Goal: Information Seeking & Learning: Learn about a topic

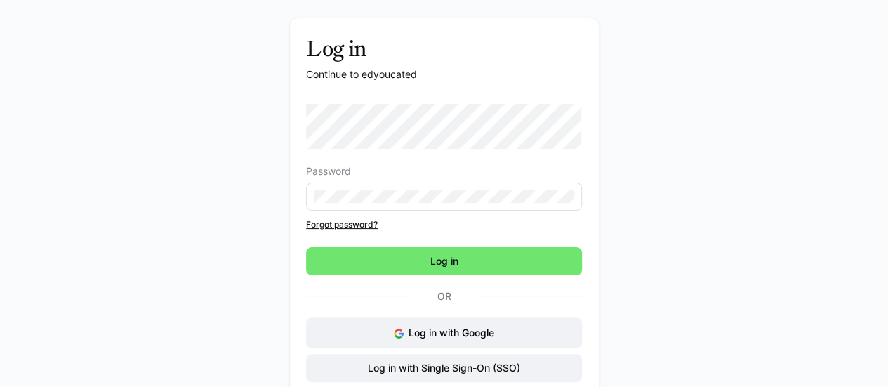
scroll to position [70, 0]
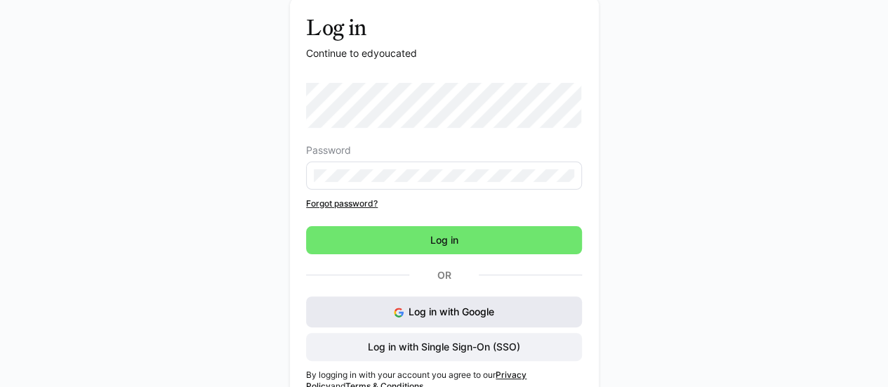
click at [430, 310] on div "Password Forgot password? Log in Or Log in with Google Log in with Single Sign-…" at bounding box center [444, 222] width 276 height 278
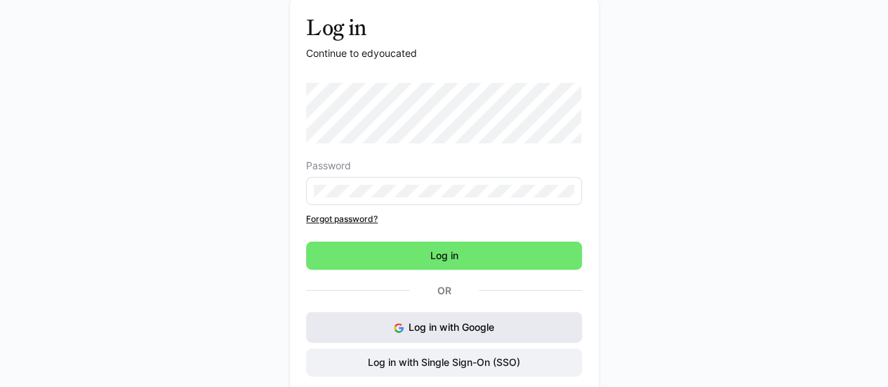
click at [432, 328] on span "Log in with Google" at bounding box center [452, 327] width 86 height 12
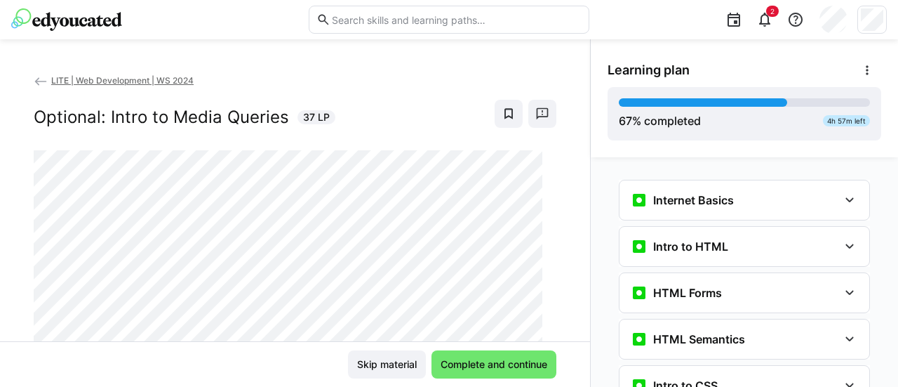
scroll to position [387, 0]
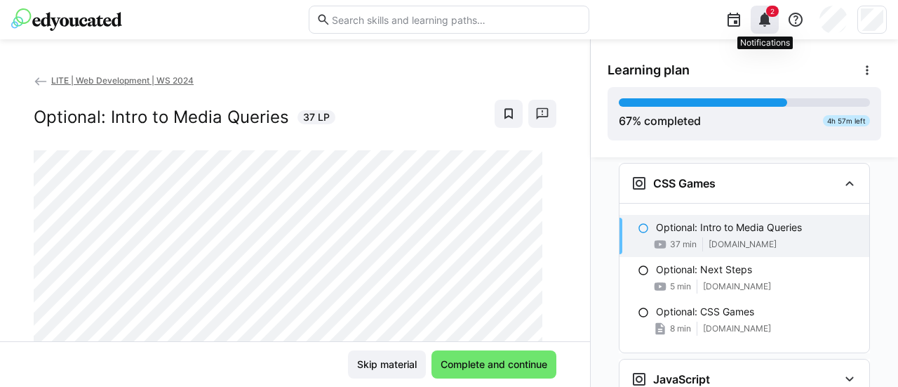
click at [774, 15] on span "2" at bounding box center [772, 11] width 13 height 11
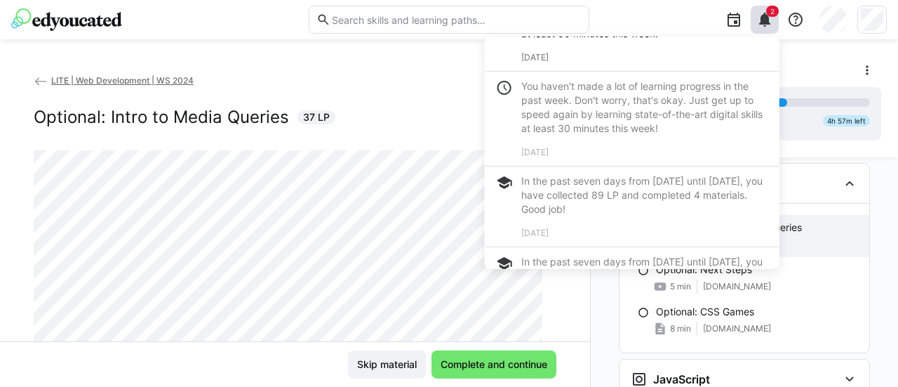
scroll to position [211, 0]
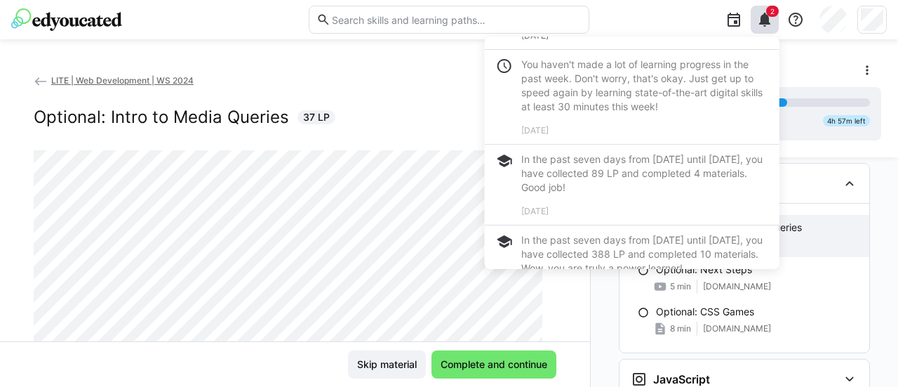
click at [767, 24] on eds-icon at bounding box center [765, 19] width 17 height 17
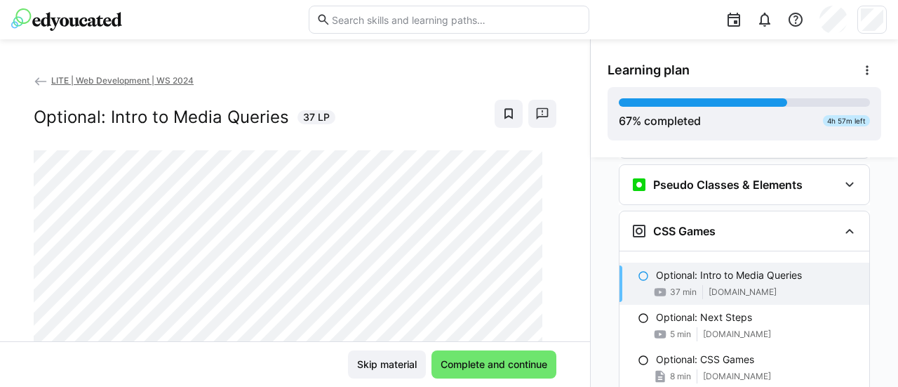
scroll to position [320, 0]
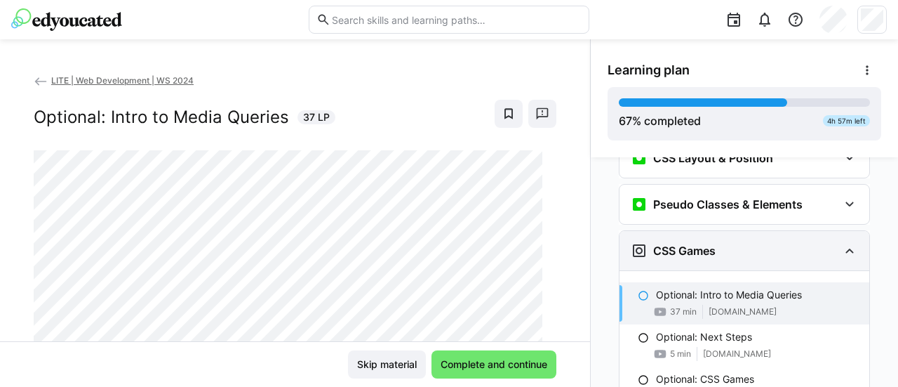
click at [835, 244] on div "CSS Games" at bounding box center [745, 250] width 250 height 39
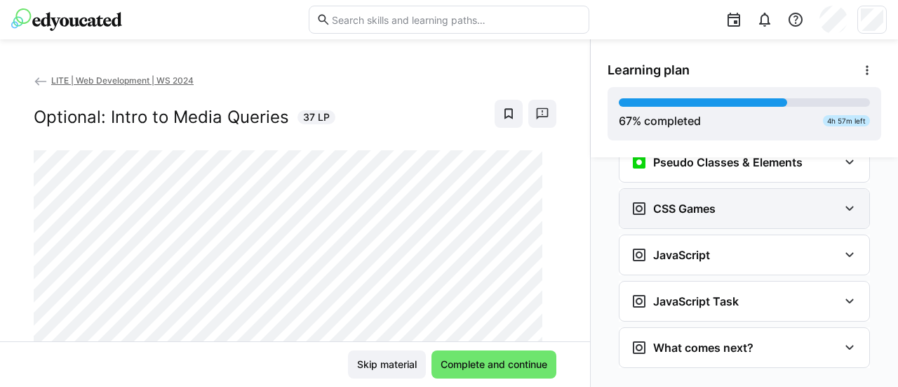
scroll to position [380, 0]
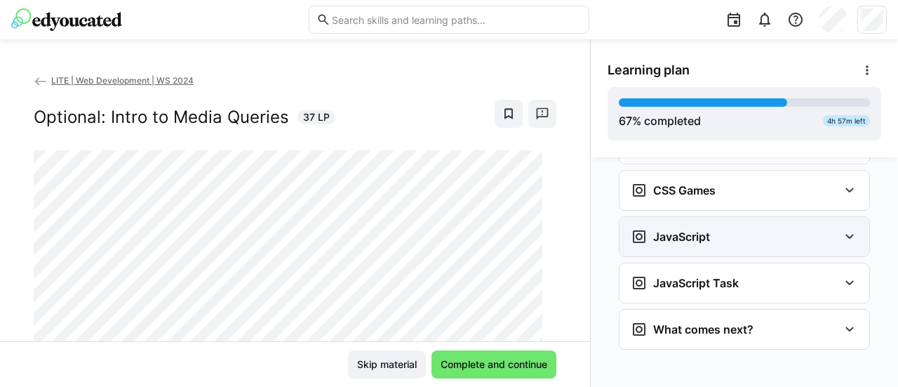
click at [831, 234] on div "JavaScript" at bounding box center [735, 236] width 208 height 17
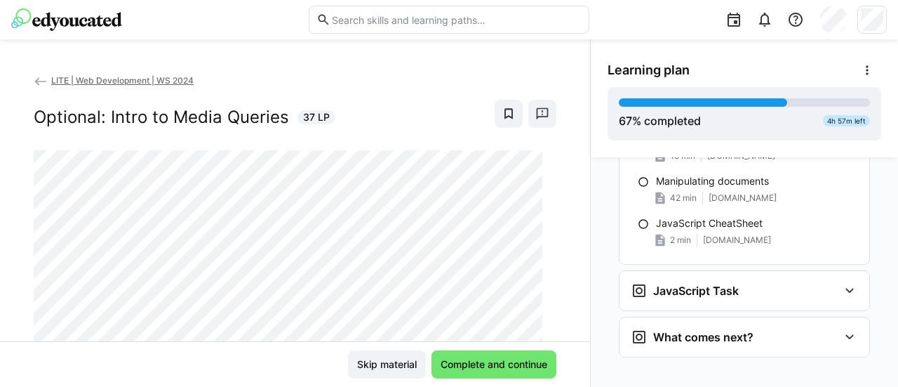
scroll to position [1541, 0]
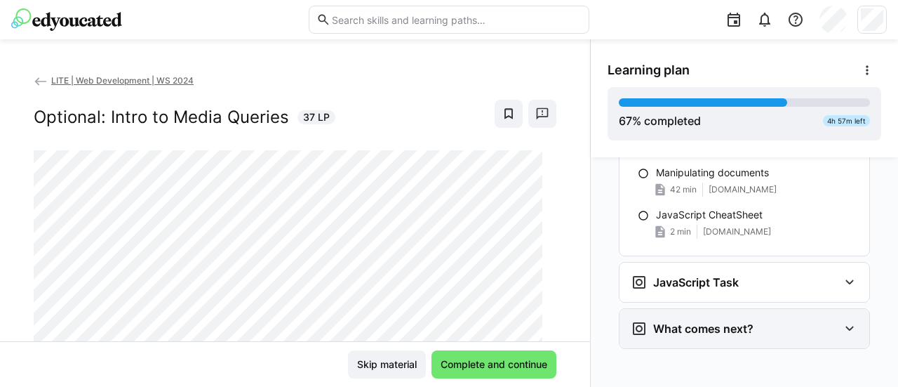
click at [821, 322] on div "What comes next?" at bounding box center [735, 328] width 208 height 17
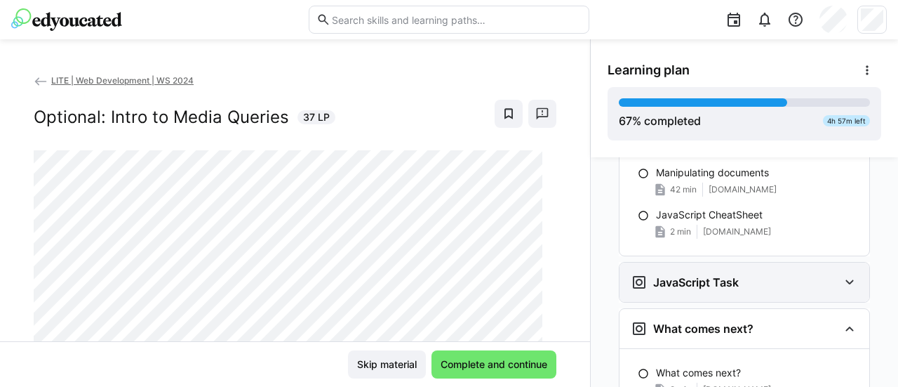
scroll to position [1606, 0]
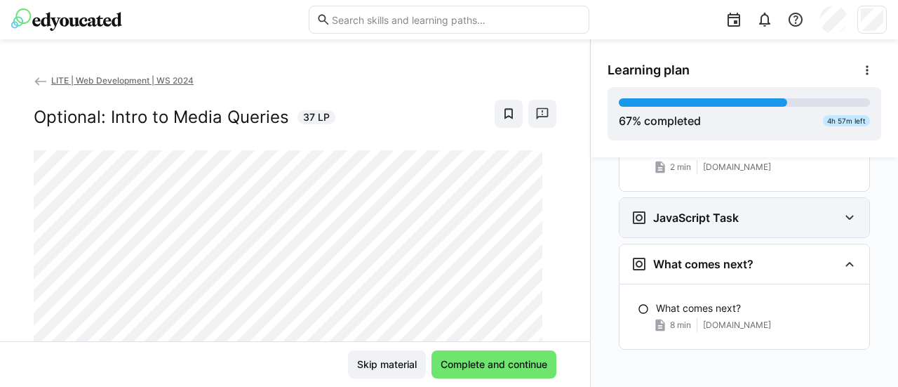
click at [811, 225] on div "JavaScript Task" at bounding box center [745, 217] width 250 height 39
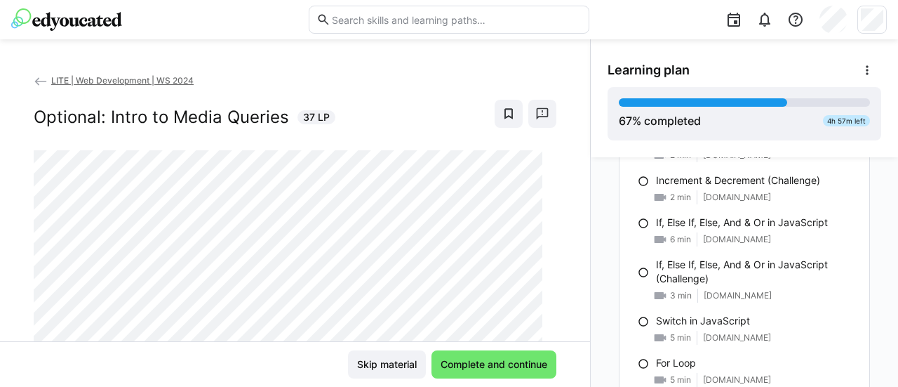
scroll to position [1044, 0]
